Goal: Task Accomplishment & Management: Use online tool/utility

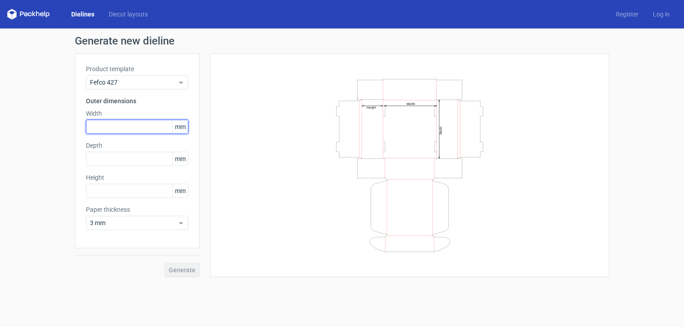
click at [126, 125] on input "text" at bounding box center [137, 127] width 102 height 14
type input "220"
type input "150"
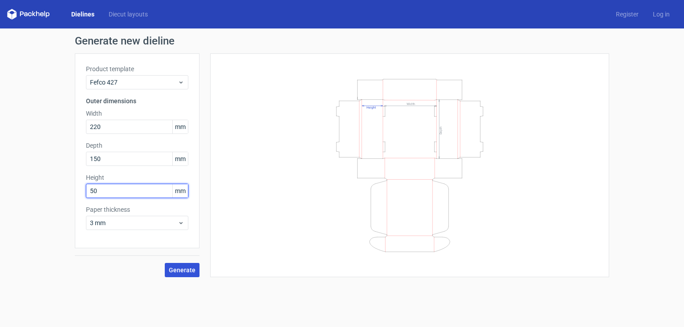
type input "50"
click at [191, 269] on span "Generate" at bounding box center [182, 270] width 27 height 6
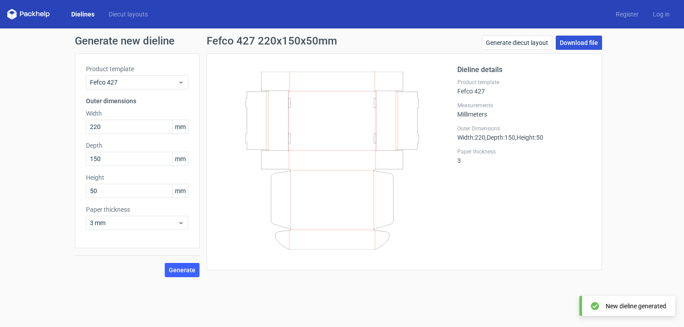
click at [582, 41] on link "Download file" at bounding box center [579, 43] width 46 height 14
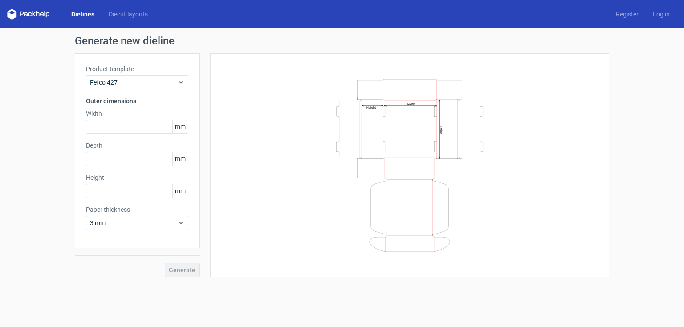
drag, startPoint x: 633, startPoint y: 0, endPoint x: 460, endPoint y: 23, distance: 174.3
click at [460, 23] on div "Dielines Diecut layouts Register Log in" at bounding box center [342, 14] width 684 height 28
click at [154, 127] on input "text" at bounding box center [137, 127] width 102 height 14
type input "220"
type input "150"
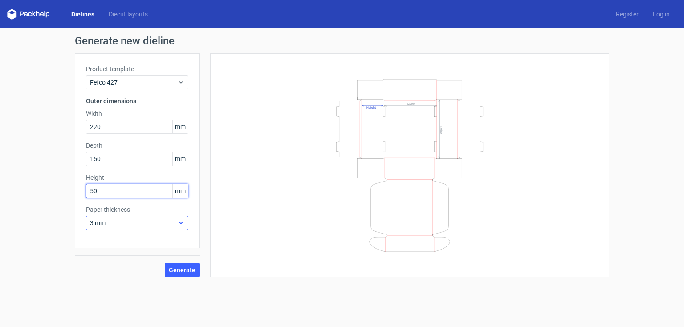
type input "50"
click at [183, 225] on icon at bounding box center [181, 223] width 7 height 7
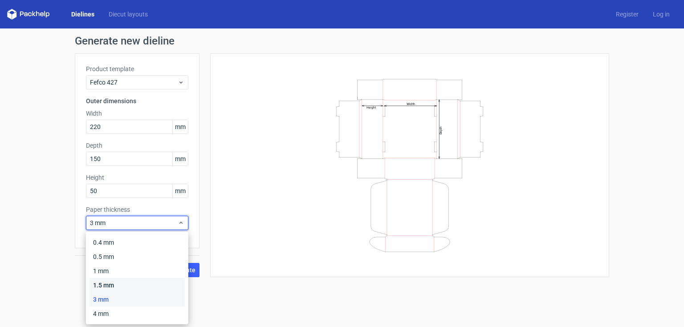
drag, startPoint x: 128, startPoint y: 285, endPoint x: 138, endPoint y: 285, distance: 10.2
click at [128, 285] on div "1.5 mm" at bounding box center [136, 285] width 95 height 14
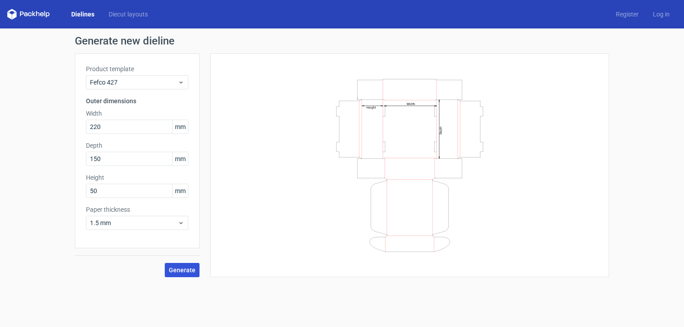
click at [180, 273] on span "Generate" at bounding box center [182, 270] width 27 height 6
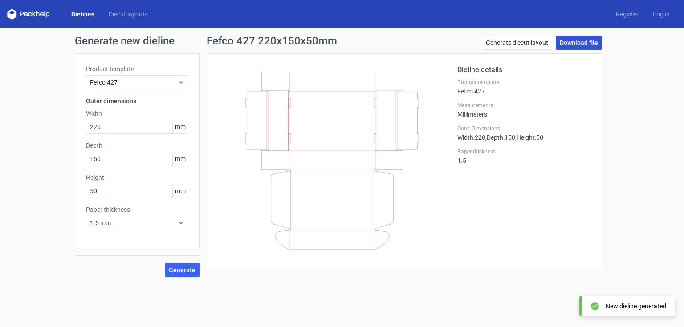
click at [586, 42] on link "Download file" at bounding box center [579, 43] width 46 height 14
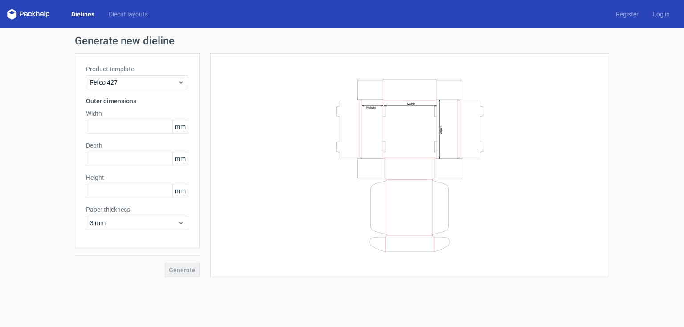
drag, startPoint x: 660, startPoint y: 0, endPoint x: 432, endPoint y: 39, distance: 231.7
click at [432, 39] on h1 "Generate new dieline" at bounding box center [342, 41] width 534 height 11
click at [141, 130] on input "text" at bounding box center [137, 127] width 102 height 14
type input "220"
type input "150"
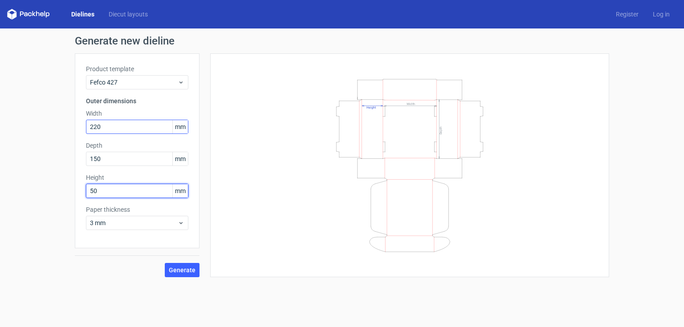
type input "50"
click at [165, 263] on button "Generate" at bounding box center [182, 270] width 35 height 14
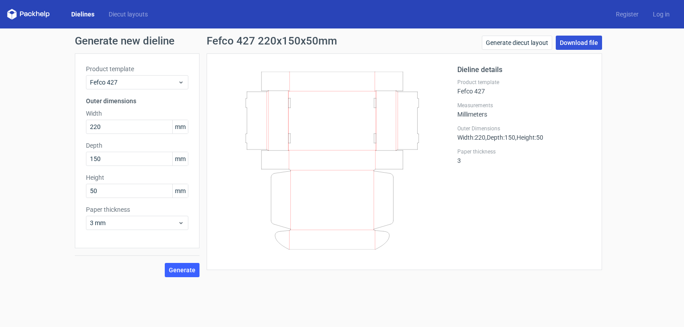
click at [578, 41] on link "Download file" at bounding box center [579, 43] width 46 height 14
click at [533, 41] on link "Generate diecut layout" at bounding box center [517, 43] width 70 height 14
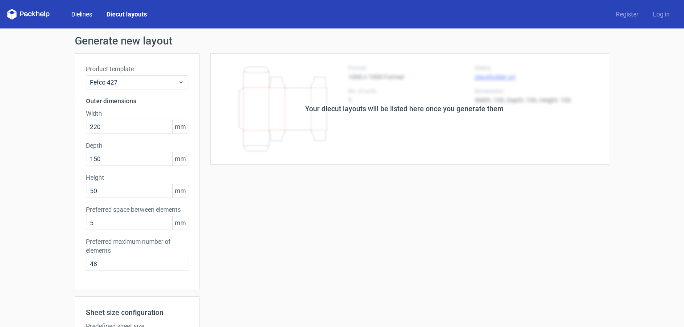
click at [89, 14] on link "Dielines" at bounding box center [81, 14] width 35 height 9
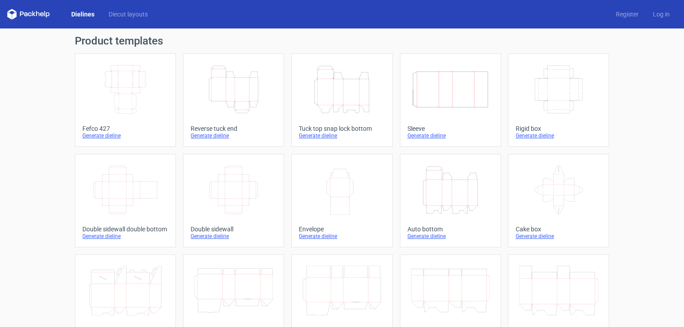
click at [240, 102] on icon "Height Depth Width" at bounding box center [233, 90] width 79 height 50
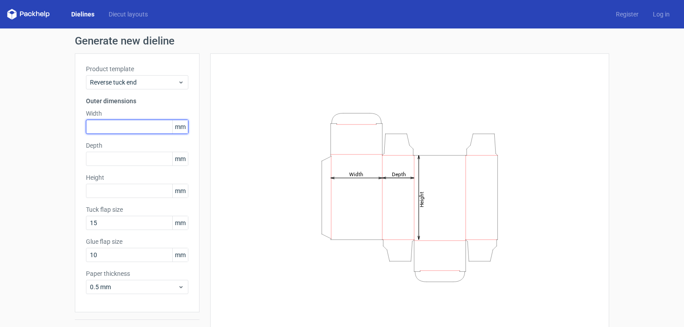
click at [136, 128] on input "text" at bounding box center [137, 127] width 102 height 14
type input "220"
type input "50"
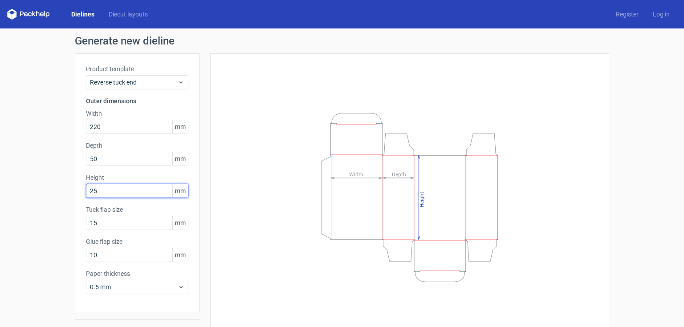
type input "25"
drag, startPoint x: 221, startPoint y: 167, endPoint x: 236, endPoint y: 167, distance: 15.6
click at [221, 167] on div "Height Depth Width" at bounding box center [409, 198] width 377 height 266
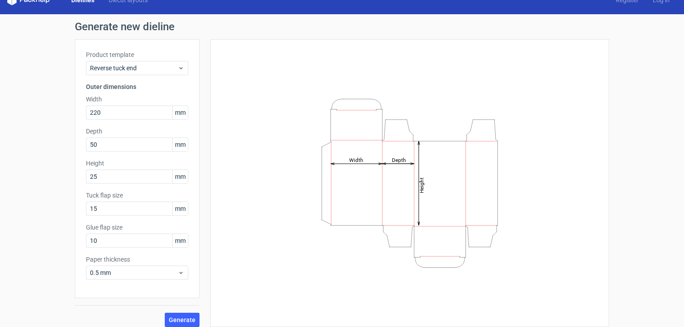
scroll to position [21, 0]
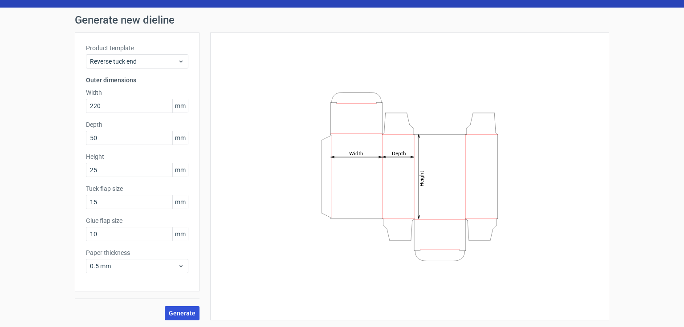
click at [170, 307] on button "Generate" at bounding box center [182, 313] width 35 height 14
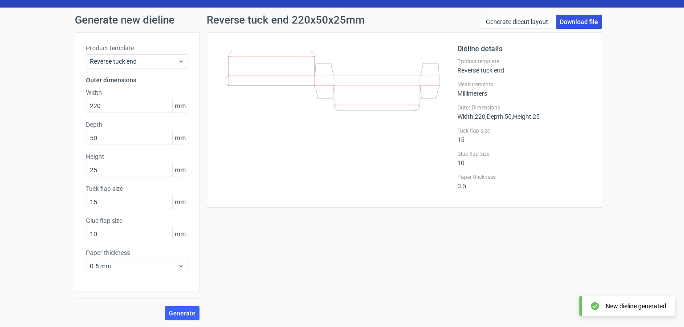
click at [580, 23] on link "Download file" at bounding box center [579, 22] width 46 height 14
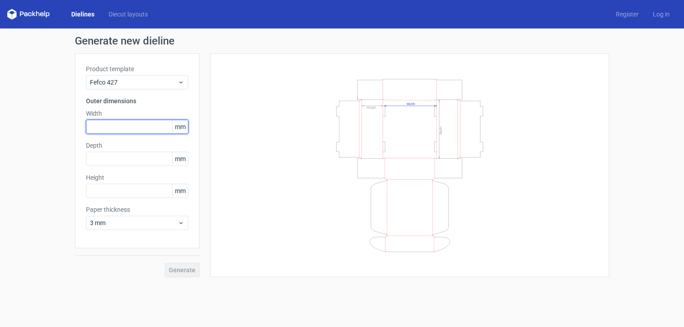
click at [132, 128] on input "text" at bounding box center [137, 127] width 102 height 14
type input "220"
type input "150"
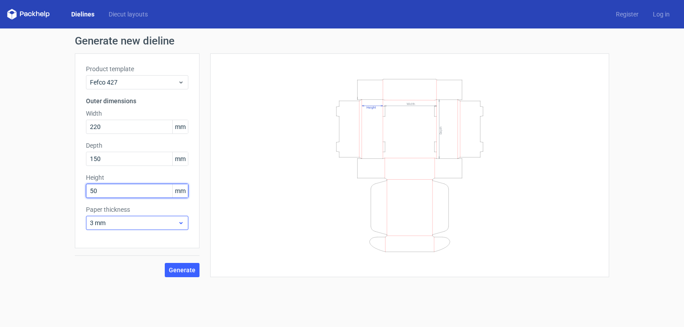
type input "50"
click at [182, 223] on use at bounding box center [180, 223] width 3 height 2
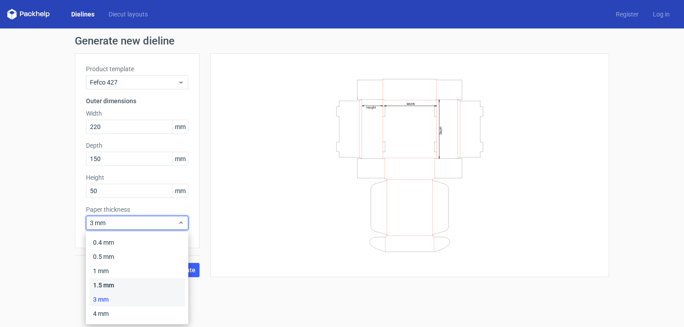
click at [124, 285] on div "1.5 mm" at bounding box center [136, 285] width 95 height 14
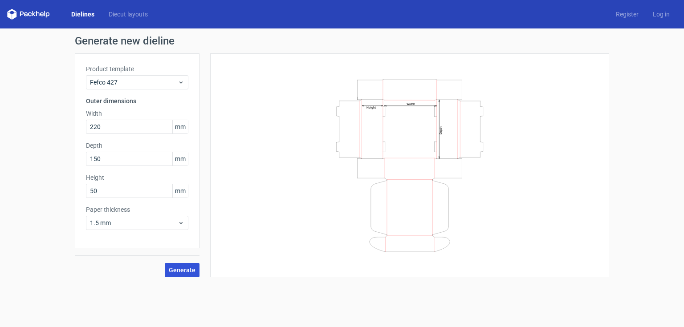
click at [189, 273] on span "Generate" at bounding box center [182, 270] width 27 height 6
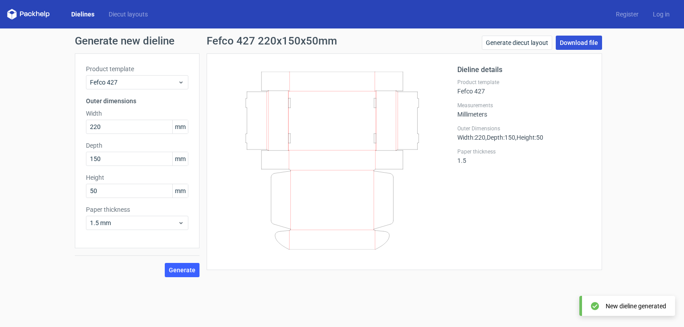
click at [572, 43] on link "Download file" at bounding box center [579, 43] width 46 height 14
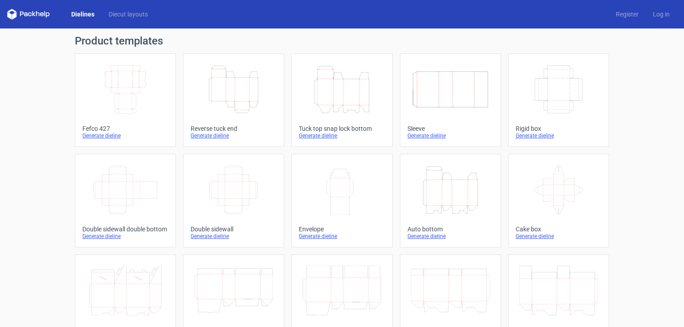
click at [106, 134] on div "Generate dieline" at bounding box center [125, 135] width 86 height 7
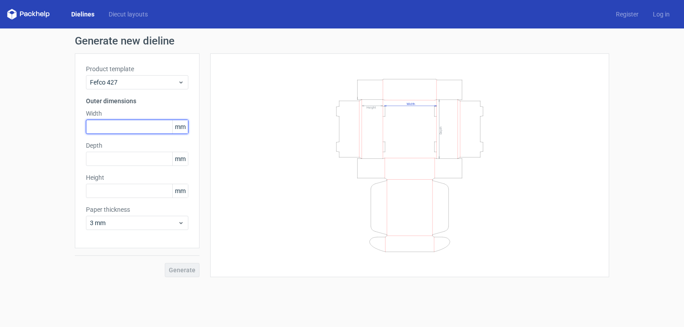
click at [138, 123] on input "text" at bounding box center [137, 127] width 102 height 14
type input "220"
type input "150"
type input "50"
click at [165, 263] on button "Generate" at bounding box center [182, 270] width 35 height 14
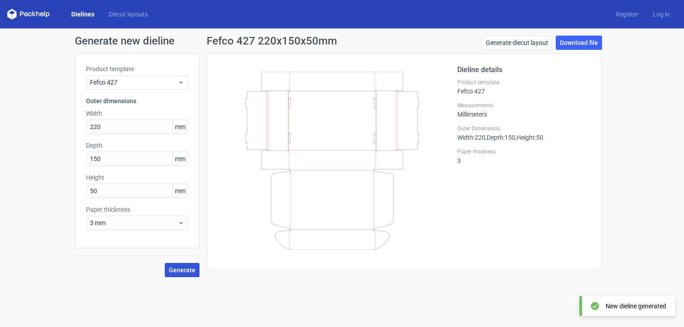
click at [192, 272] on span "Generate" at bounding box center [182, 270] width 27 height 6
click at [583, 41] on link "Download file" at bounding box center [579, 43] width 46 height 14
